Goal: Complete application form: Complete application form

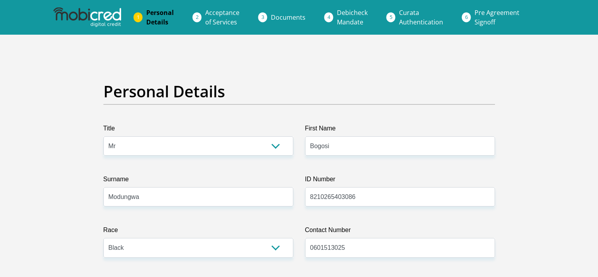
select select "Mr"
select select "1"
select select "ZAF"
select select "tsn"
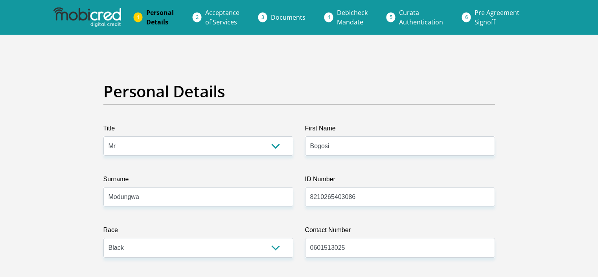
select select "2"
select select "[GEOGRAPHIC_DATA]"
select select "5"
select select "Owned"
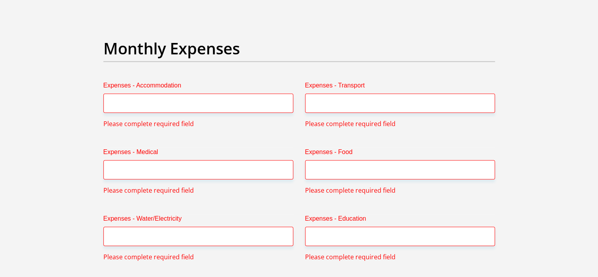
scroll to position [1104, 0]
click at [159, 101] on input "Expenses - Accommodation" at bounding box center [198, 102] width 190 height 19
type input "1"
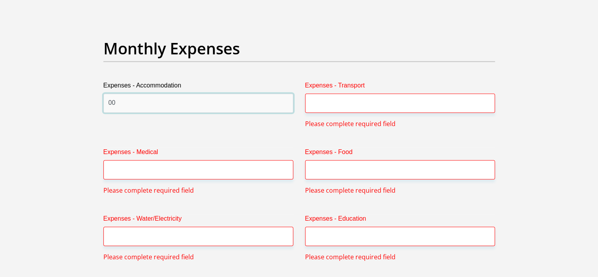
type input "00"
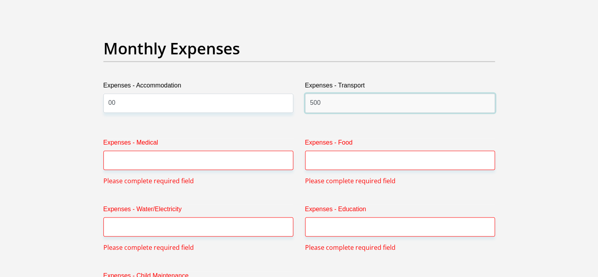
type input "500"
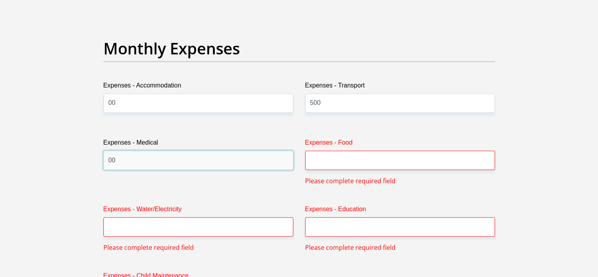
type input "00"
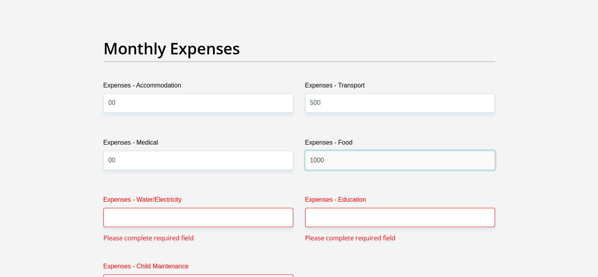
type input "1000"
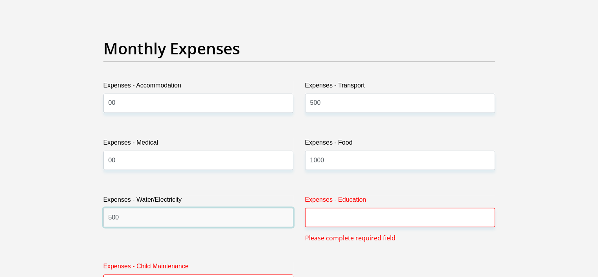
type input "500"
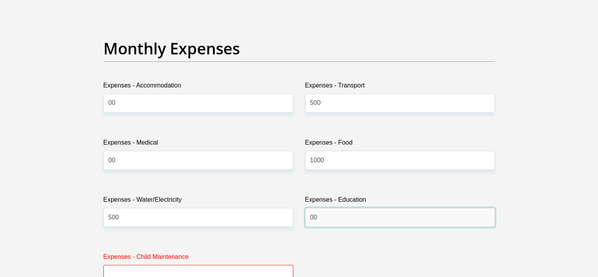
type input "00"
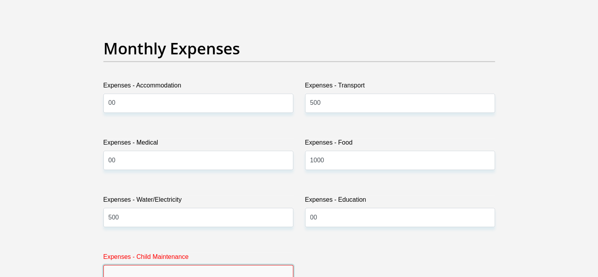
scroll to position [1111, 0]
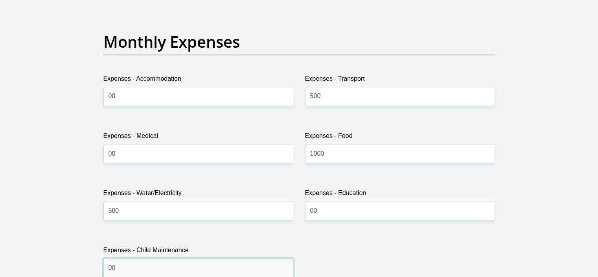
type input "00"
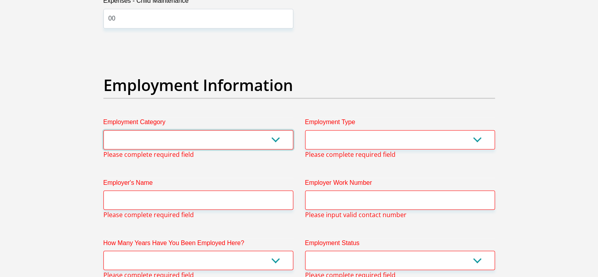
click at [183, 144] on select "AGRICULTURE ALCOHOL & TOBACCO CONSTRUCTION MATERIALS METALLURGY EQUIPMENT FOR R…" at bounding box center [198, 139] width 190 height 19
select select "53"
click at [103, 130] on select "AGRICULTURE ALCOHOL & TOBACCO CONSTRUCTION MATERIALS METALLURGY EQUIPMENT FOR R…" at bounding box center [198, 139] width 190 height 19
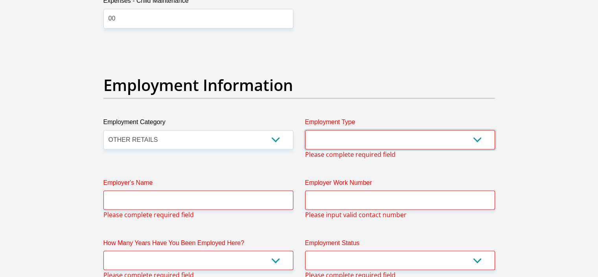
click at [360, 136] on select "College/Lecturer Craft Seller Creative Driver Executive Farmer Forces - Non Com…" at bounding box center [400, 139] width 190 height 19
select select "Self-Employed"
click at [305, 130] on select "College/Lecturer Craft Seller Creative Driver Executive Farmer Forces - Non Com…" at bounding box center [400, 139] width 190 height 19
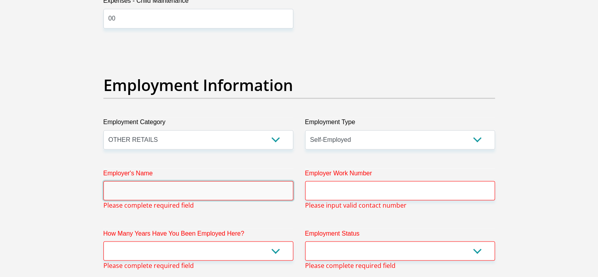
click at [266, 190] on input "Employer's Name" at bounding box center [198, 190] width 190 height 19
type input "r"
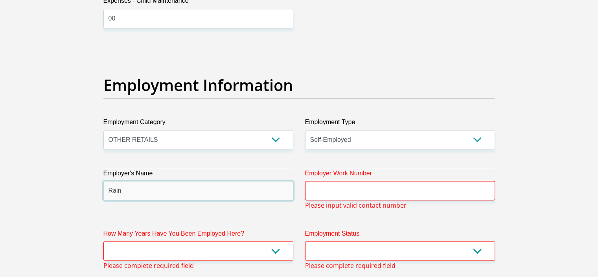
click at [245, 193] on input "Rain" at bounding box center [198, 190] width 190 height 19
type input "RainEvents"
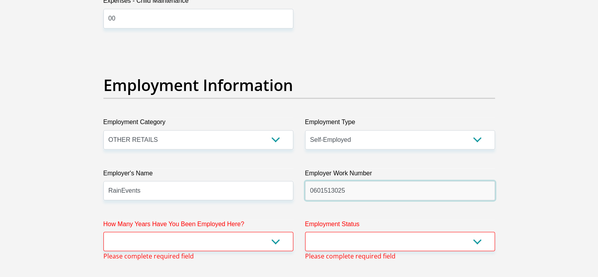
type input "0601513025"
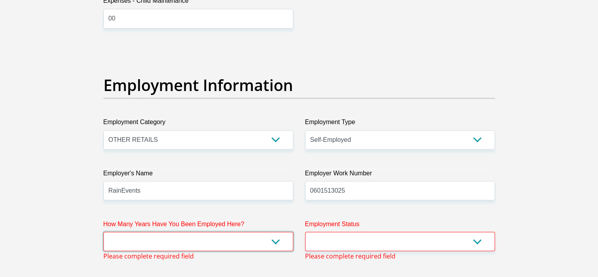
click at [276, 243] on select "less than 1 year 1-3 years 3-5 years 5+ years" at bounding box center [198, 240] width 190 height 19
select select "24"
click at [103, 231] on select "less than 1 year 1-3 years 3-5 years 5+ years" at bounding box center [198, 240] width 190 height 19
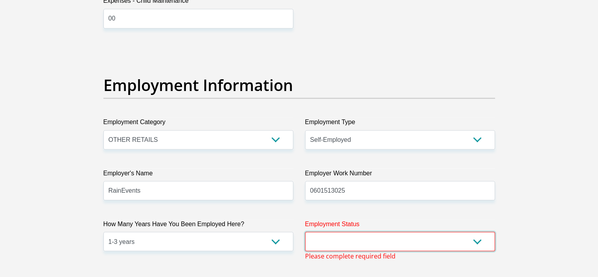
click at [317, 240] on select "Permanent/Full-time Part-time/Casual Contract Worker Self-Employed Housewife Re…" at bounding box center [400, 240] width 190 height 19
select select "4"
click at [305, 231] on select "Permanent/Full-time Part-time/Casual Contract Worker Self-Employed Housewife Re…" at bounding box center [400, 240] width 190 height 19
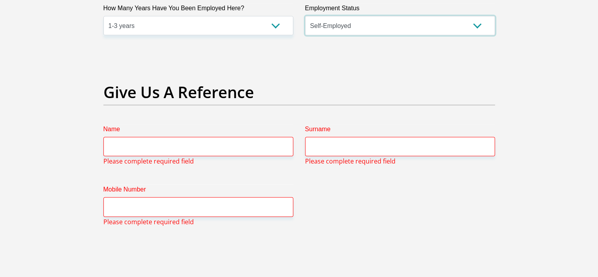
scroll to position [1579, 0]
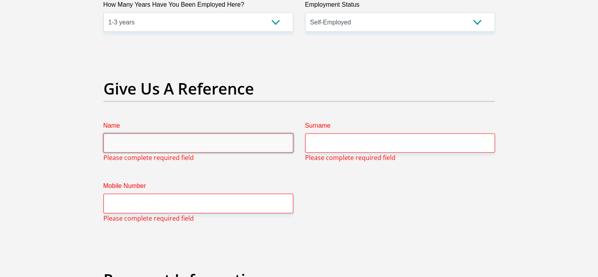
click at [245, 142] on input "Name" at bounding box center [198, 142] width 190 height 19
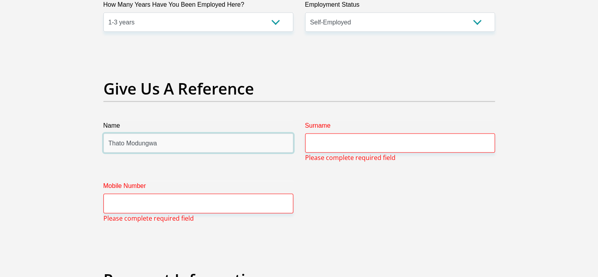
type input "Thato Modungwa"
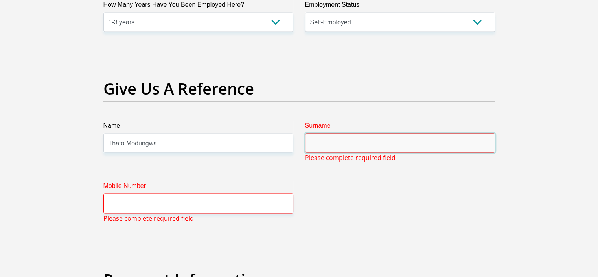
type input "M"
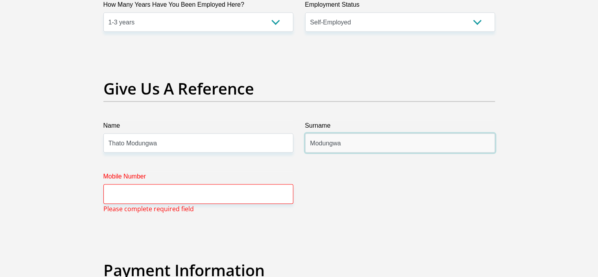
type input "Modungwa"
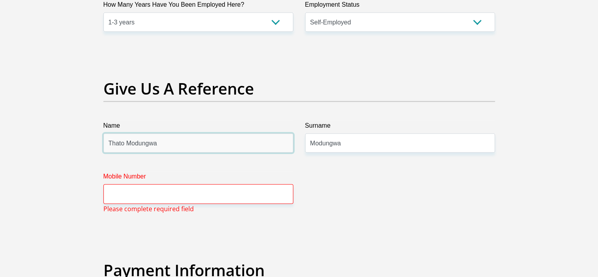
click at [213, 140] on input "Thato Modungwa" at bounding box center [198, 142] width 190 height 19
type input "Thato"
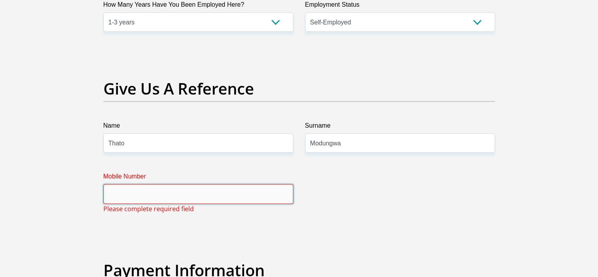
click at [163, 201] on input "Mobile Number" at bounding box center [198, 193] width 190 height 19
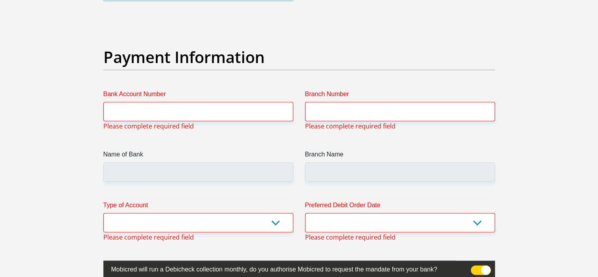
scroll to position [1761, 0]
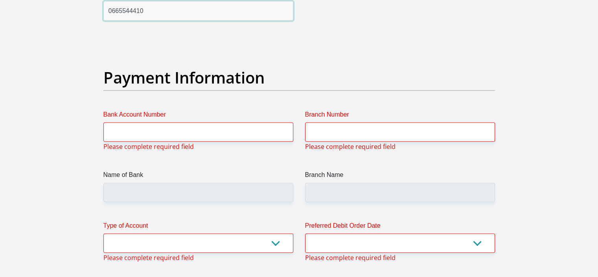
type input "0665544410"
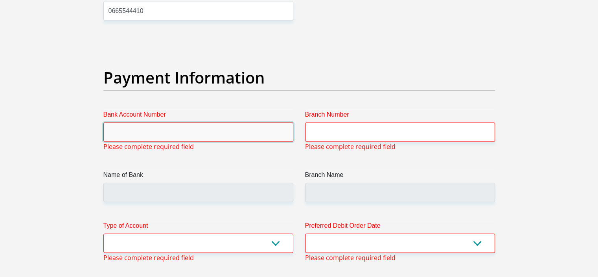
click at [170, 135] on input "Bank Account Number" at bounding box center [198, 131] width 190 height 19
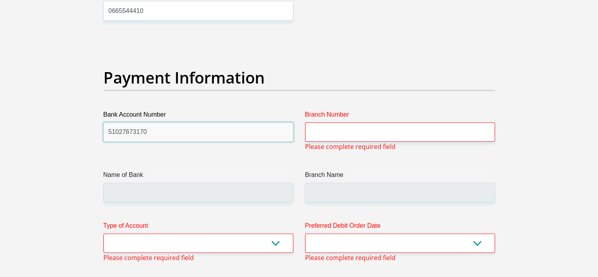
type input "51027673170"
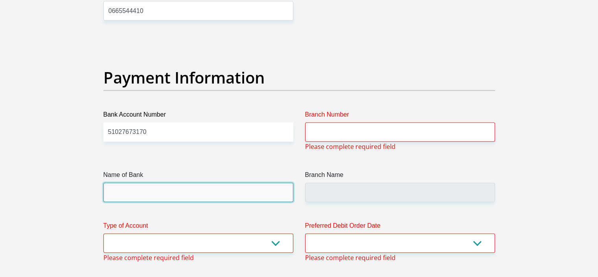
click at [136, 192] on input "Name of Bank" at bounding box center [198, 192] width 190 height 19
click at [138, 192] on input "Name of Bank" at bounding box center [198, 192] width 190 height 19
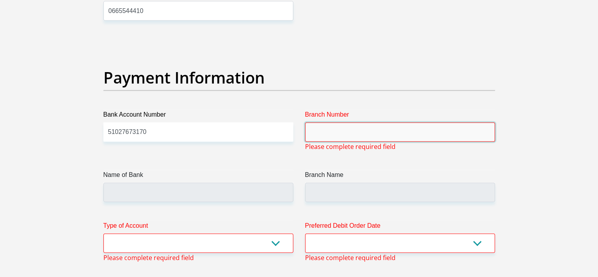
click at [334, 130] on input "Branch Number" at bounding box center [400, 131] width 190 height 19
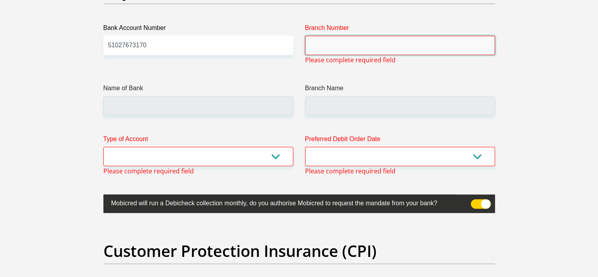
scroll to position [1858, 0]
